Goal: Task Accomplishment & Management: Manage account settings

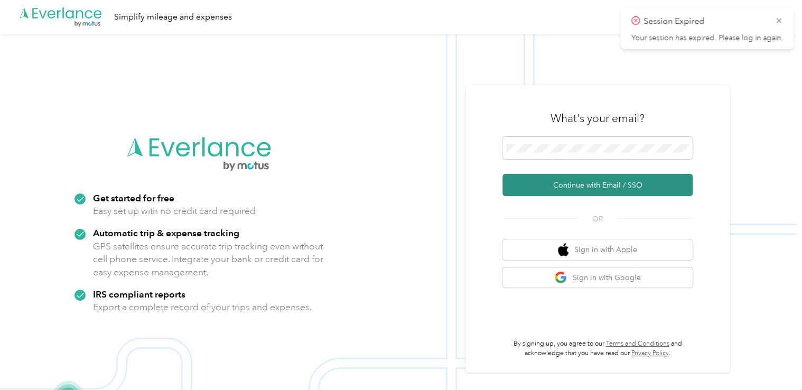
click at [581, 189] on button "Continue with Email / SSO" at bounding box center [597, 185] width 190 height 22
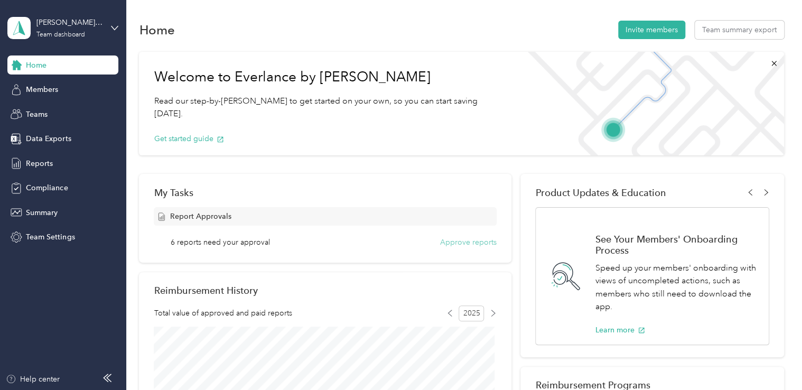
click at [466, 242] on button "Approve reports" at bounding box center [468, 242] width 57 height 11
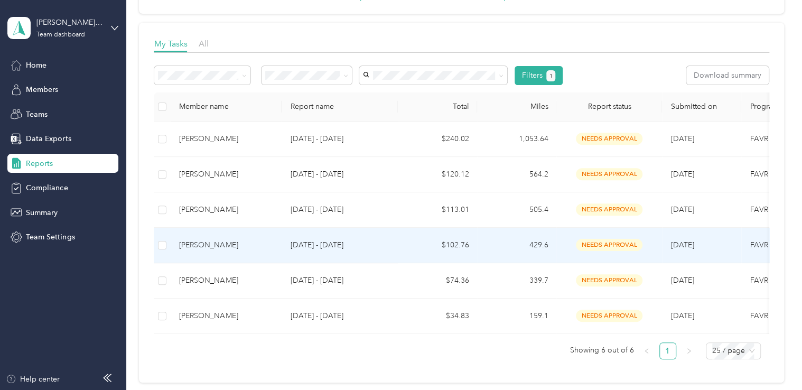
scroll to position [106, 0]
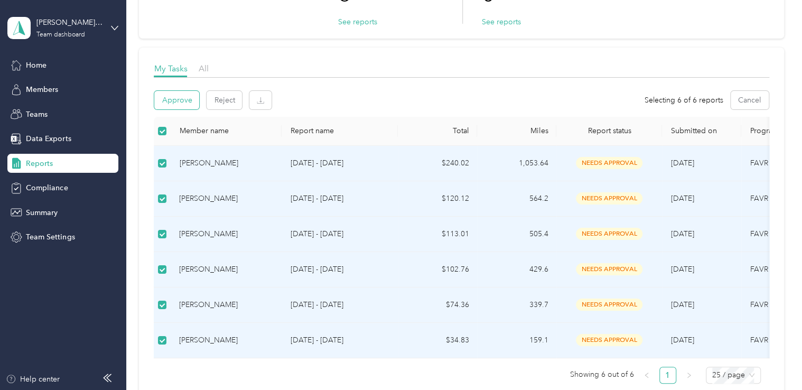
click at [170, 97] on button "Approve" at bounding box center [176, 100] width 45 height 18
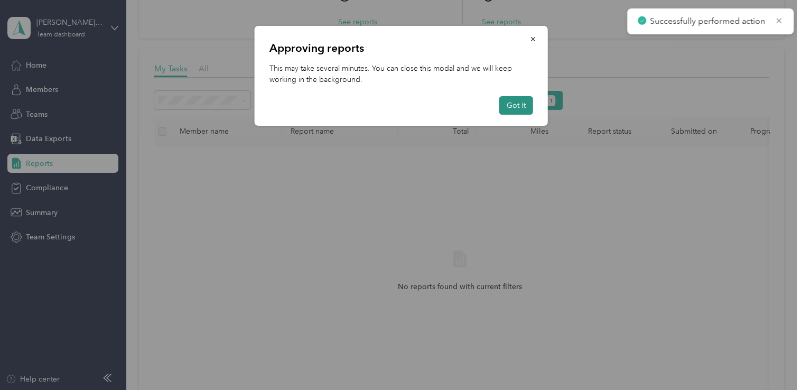
click at [520, 104] on button "Got it" at bounding box center [516, 105] width 34 height 18
